Goal: Task Accomplishment & Management: Manage account settings

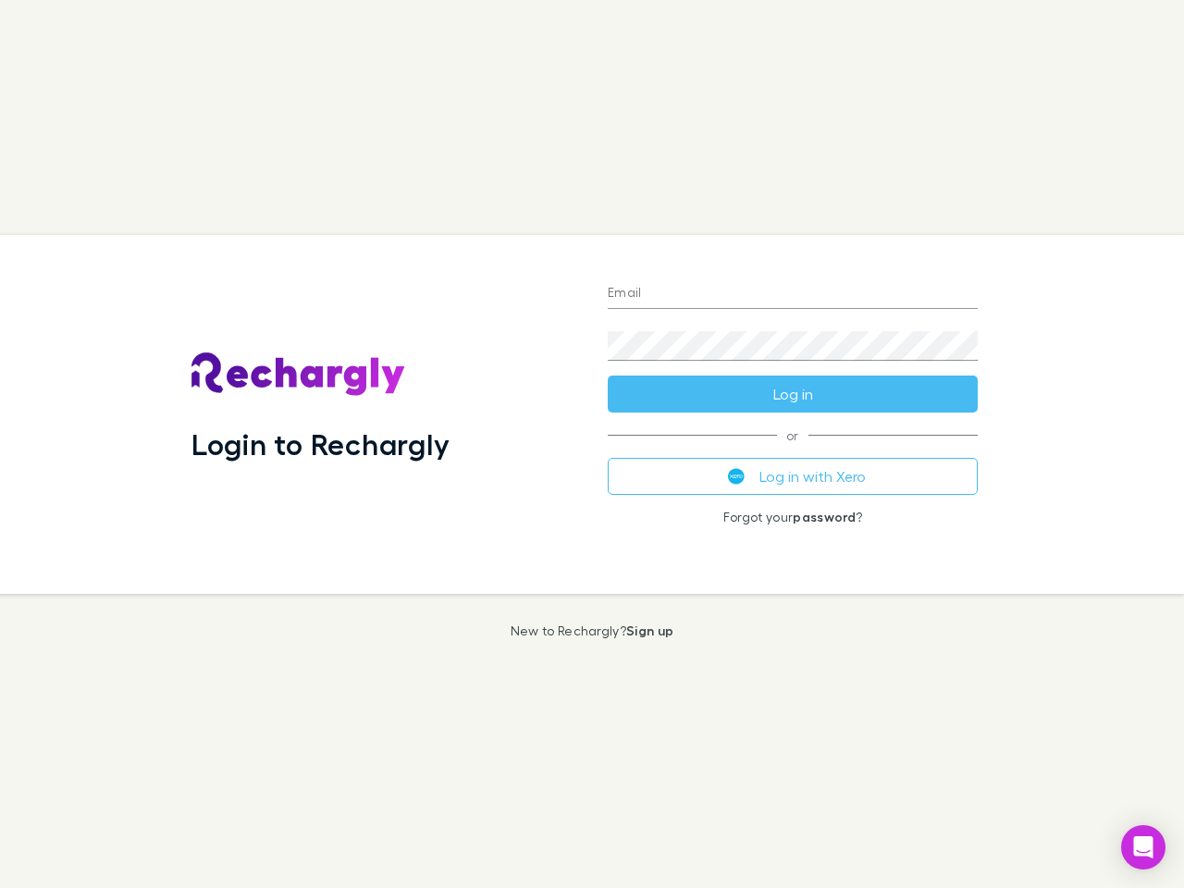
click at [592, 444] on div "Login to Rechargly" at bounding box center [385, 414] width 416 height 359
click at [792, 294] on input "Email" at bounding box center [793, 294] width 370 height 30
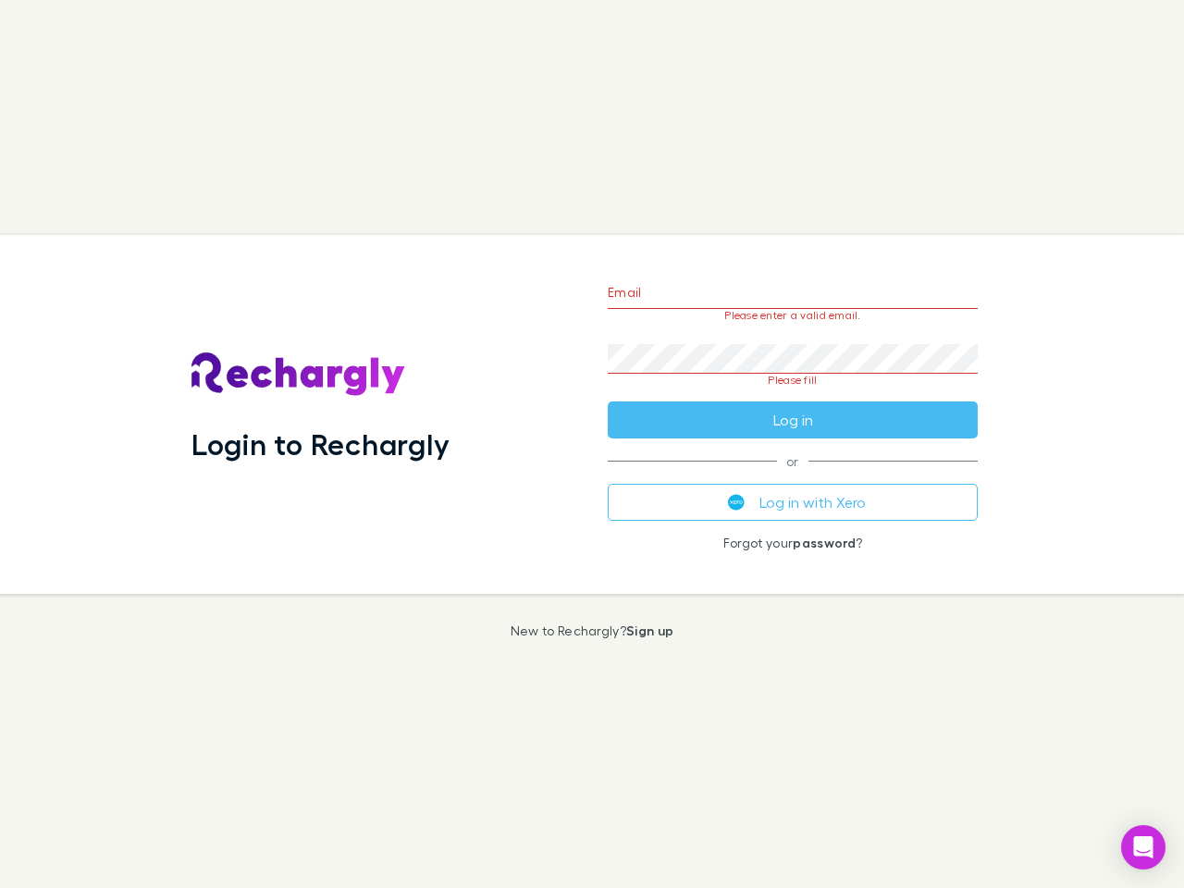
click at [792, 394] on form "Email Please enter a valid email. Password Please fill Log in" at bounding box center [793, 351] width 370 height 174
click at [792, 476] on div "Email Please enter a valid email. Password Please fill Log in or Log in with Xe…" at bounding box center [792, 414] width 399 height 359
click at [1143, 847] on icon "Open Intercom Messenger" at bounding box center [1143, 847] width 19 height 22
